Goal: Transaction & Acquisition: Book appointment/travel/reservation

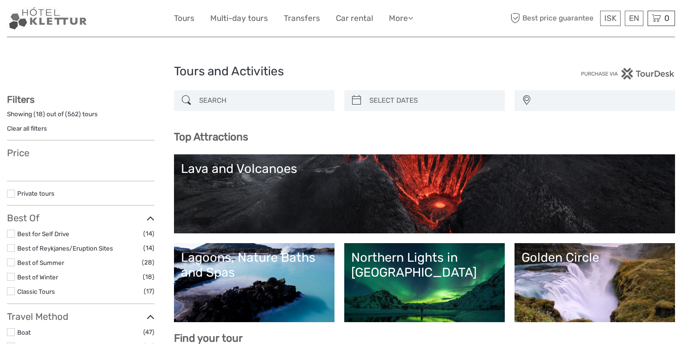
select select
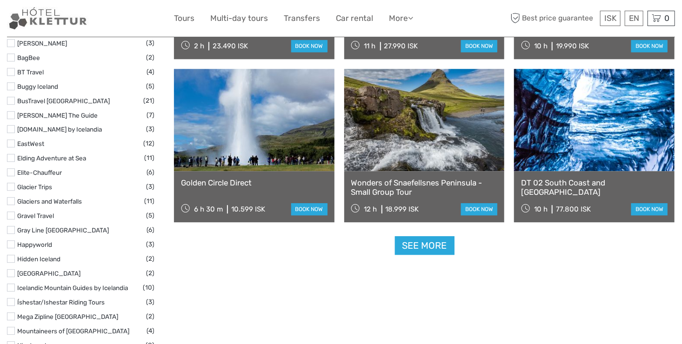
scroll to position [1106, 0]
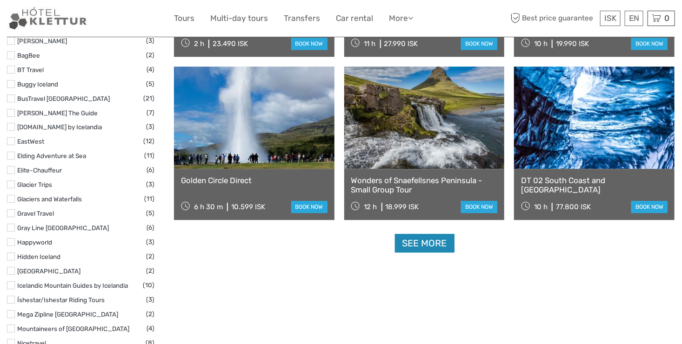
click at [430, 246] on link "See more" at bounding box center [425, 243] width 60 height 19
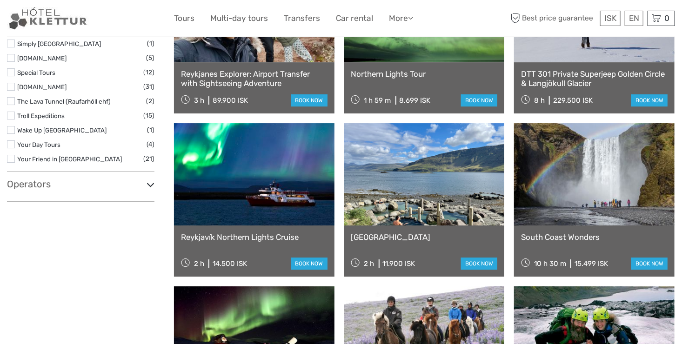
scroll to position [1486, 0]
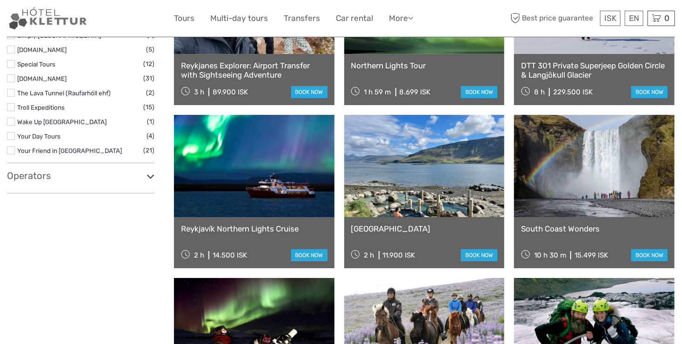
click at [259, 194] on link at bounding box center [254, 166] width 161 height 102
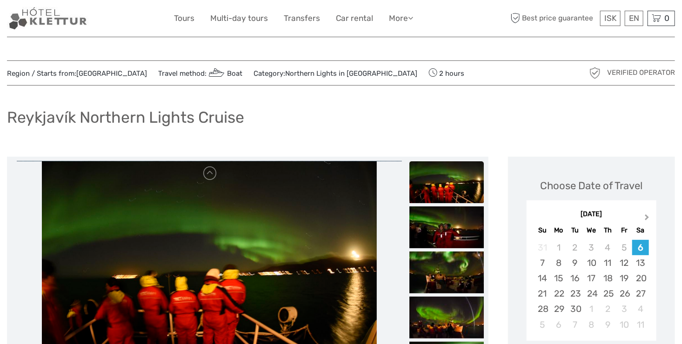
click at [647, 218] on span "Next Month" at bounding box center [647, 219] width 0 height 13
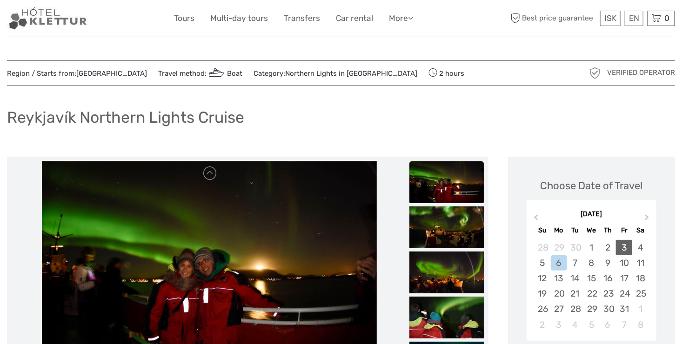
click at [623, 249] on div "3" at bounding box center [624, 247] width 16 height 15
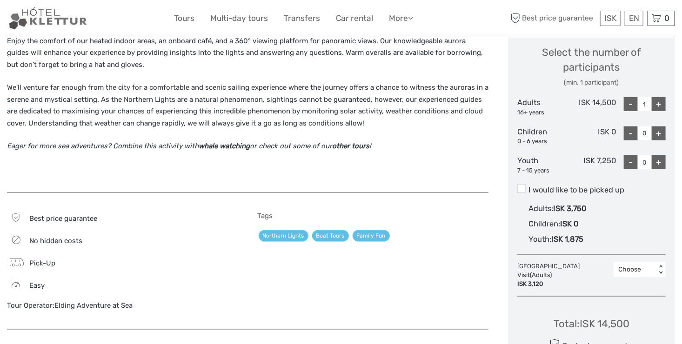
scroll to position [398, 0]
click at [659, 106] on div "+" at bounding box center [659, 104] width 14 height 14
click at [659, 104] on div "+" at bounding box center [659, 104] width 14 height 14
type input "4"
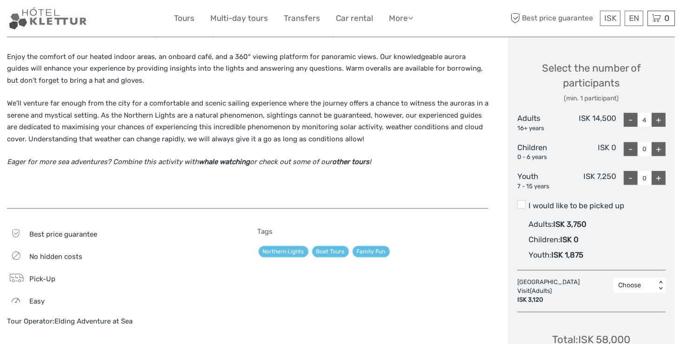
scroll to position [380, 0]
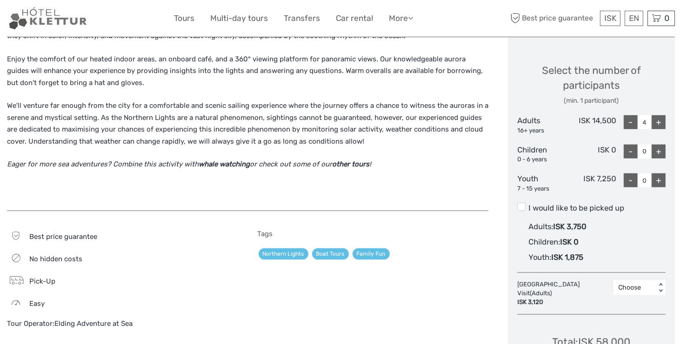
click at [521, 205] on span at bounding box center [521, 207] width 8 height 8
click at [529, 205] on input "I would like to be picked up" at bounding box center [529, 205] width 0 height 0
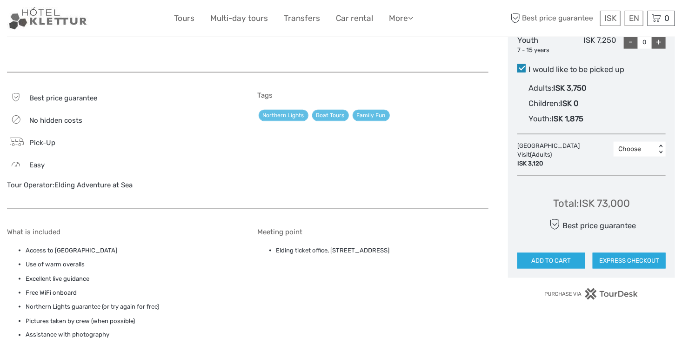
scroll to position [523, 0]
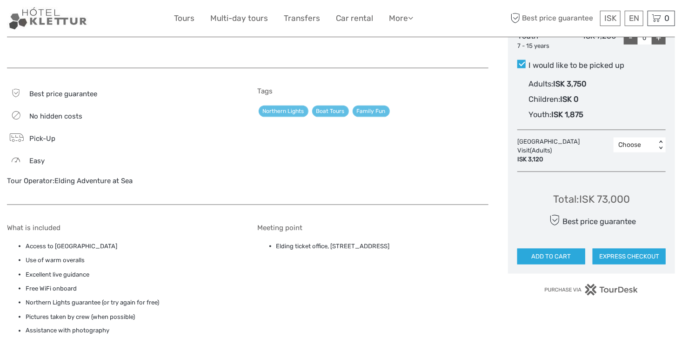
click at [624, 229] on div "Total : ISK 73,000 Best price guarantee ADD TO CART EXPRESS CHECKOUT" at bounding box center [591, 222] width 148 height 85
click at [467, 171] on div "Tags Northern Lights Boat Tours Family Fun" at bounding box center [373, 141] width 231 height 108
click at [562, 259] on button "ADD TO CART" at bounding box center [551, 257] width 68 height 16
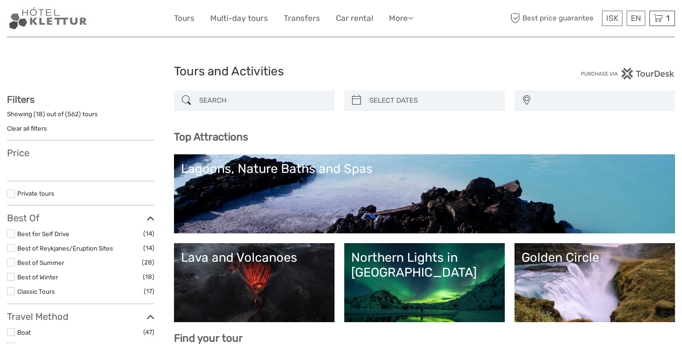
select select
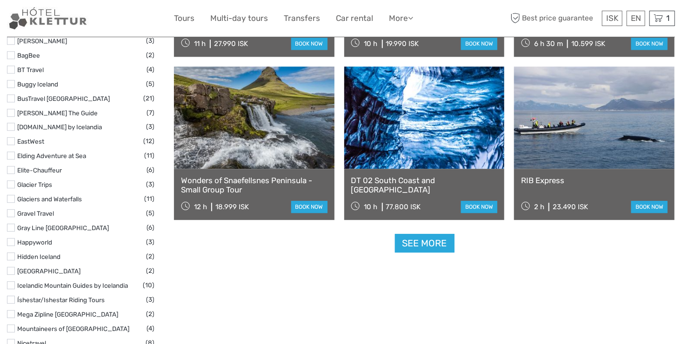
scroll to position [1108, 0]
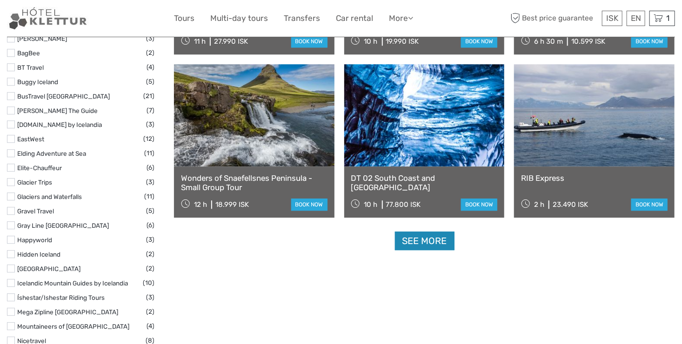
click at [432, 240] on link "See more" at bounding box center [425, 241] width 60 height 19
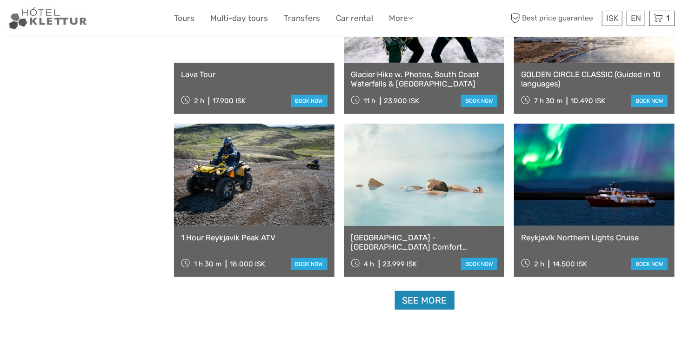
scroll to position [1809, 0]
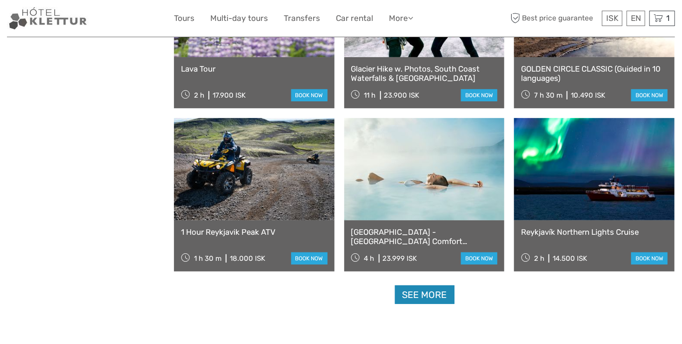
click at [427, 295] on link "See more" at bounding box center [425, 295] width 60 height 19
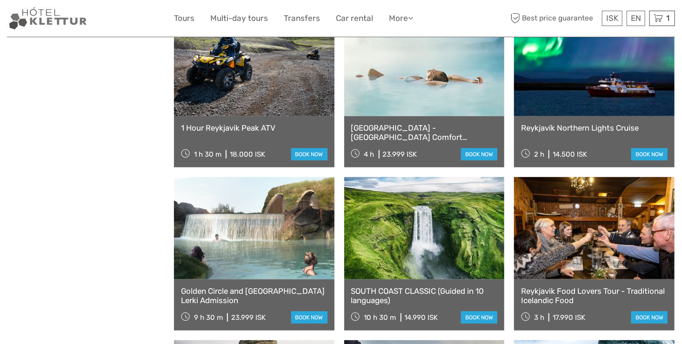
scroll to position [1917, 0]
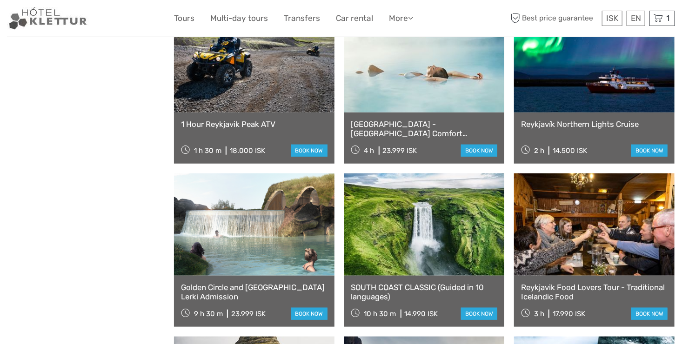
click at [623, 264] on link at bounding box center [594, 225] width 161 height 102
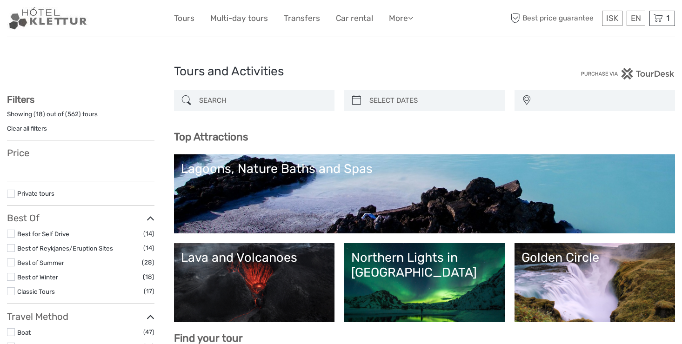
select select
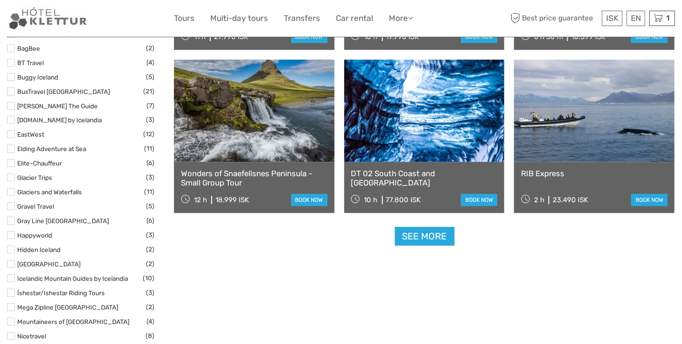
scroll to position [1115, 0]
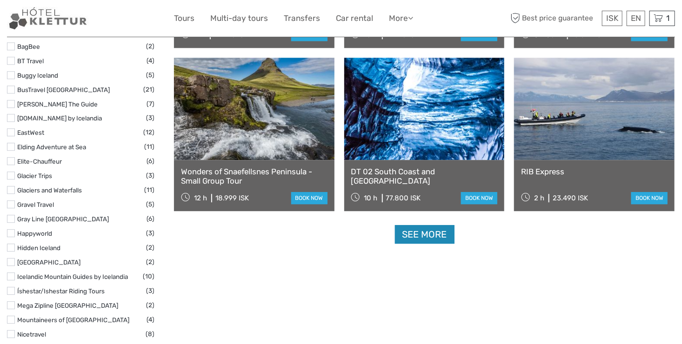
click at [428, 239] on link "See more" at bounding box center [425, 234] width 60 height 19
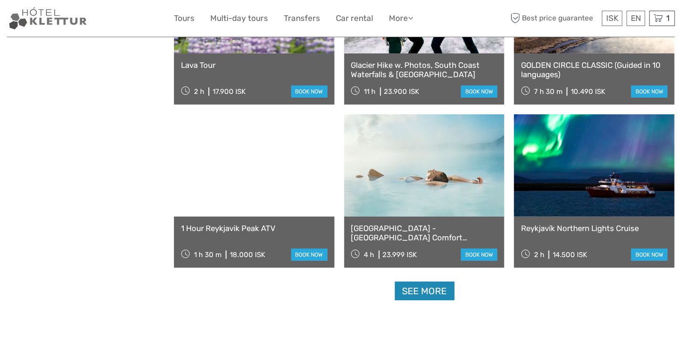
scroll to position [1813, 0]
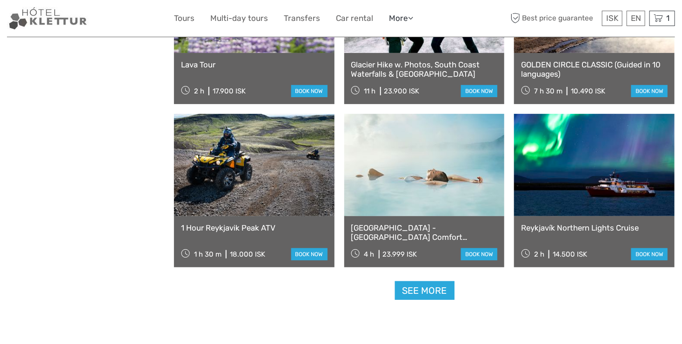
click at [399, 20] on link "More" at bounding box center [401, 18] width 24 height 13
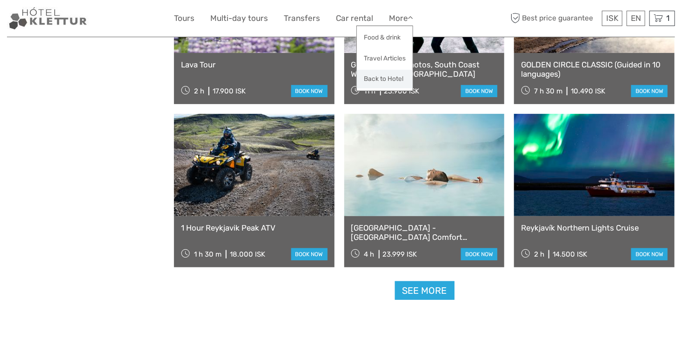
click at [382, 80] on link "Back to Hotel" at bounding box center [385, 79] width 56 height 18
